Goal: Obtain resource: Obtain resource

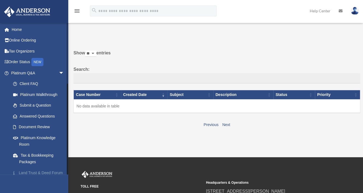
scroll to position [98, 0]
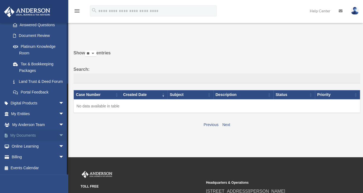
click at [59, 136] on span "arrow_drop_down" at bounding box center [64, 135] width 11 height 11
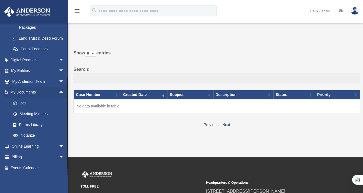
scroll to position [136, 0]
click at [25, 108] on link "Box" at bounding box center [40, 103] width 65 height 11
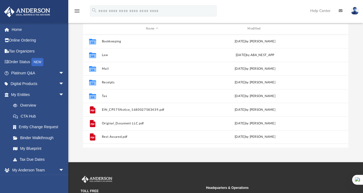
scroll to position [13, 0]
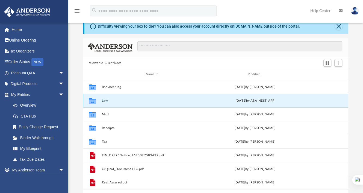
click at [130, 99] on button "Law" at bounding box center [152, 101] width 101 height 4
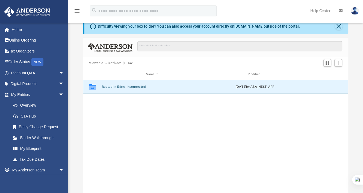
click at [118, 88] on button "Rooted In Eden, Incorporated" at bounding box center [152, 87] width 101 height 4
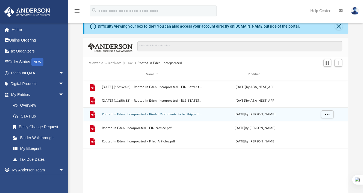
click at [175, 116] on button "Rooted In Eden, Incorporated - Binder Documents to be Shipped.pdf" at bounding box center [152, 115] width 101 height 4
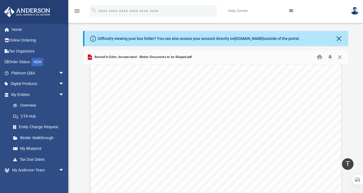
scroll to position [0, 0]
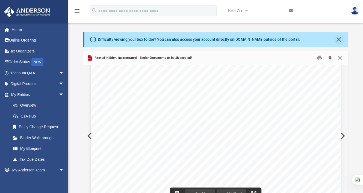
click at [331, 57] on button "Download" at bounding box center [330, 58] width 10 height 8
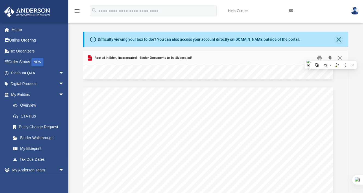
scroll to position [808, 8]
click at [249, 128] on div "ARTICLES OF INCORPORATION This section contains the Articles of Incorporation f…" at bounding box center [208, 88] width 250 height 324
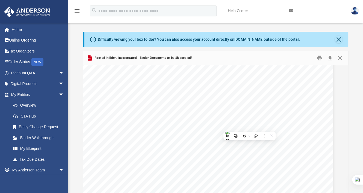
scroll to position [774, 11]
click at [341, 56] on button "Close" at bounding box center [340, 58] width 10 height 8
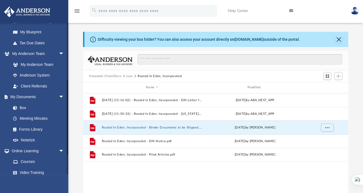
scroll to position [118, 0]
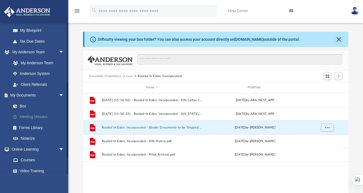
click at [28, 116] on link "Meeting Minutes" at bounding box center [40, 116] width 65 height 11
